Goal: Navigation & Orientation: Find specific page/section

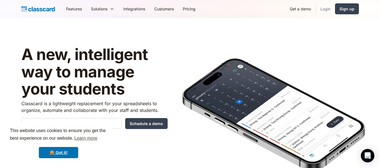
click at [328, 5] on link "Login" at bounding box center [324, 9] width 19 height 13
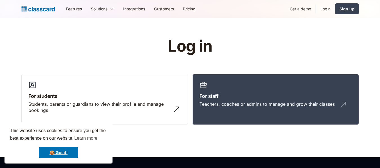
click at [253, 92] on h3 "For staff" at bounding box center [275, 96] width 152 height 8
